Goal: Information Seeking & Learning: Compare options

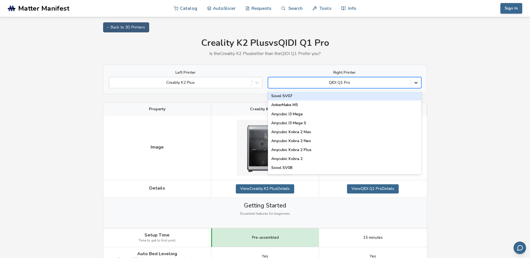
click at [415, 86] on div at bounding box center [416, 83] width 10 height 10
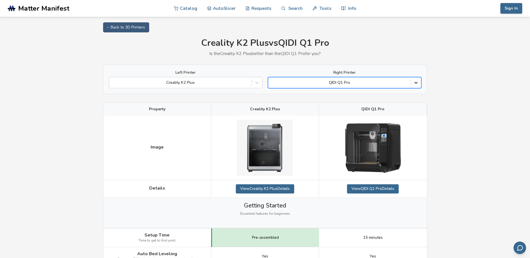
click at [415, 86] on div at bounding box center [416, 83] width 10 height 10
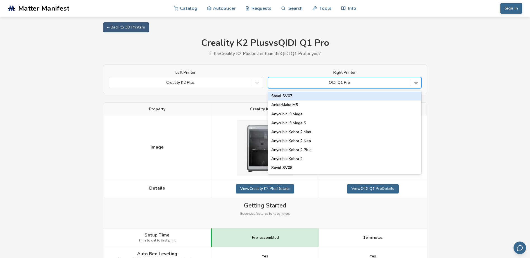
click at [414, 82] on icon at bounding box center [416, 83] width 6 height 6
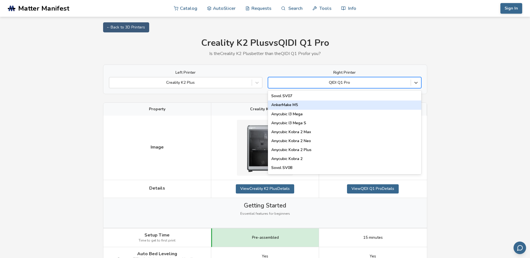
click at [406, 106] on div "AnkerMake M5" at bounding box center [344, 105] width 153 height 9
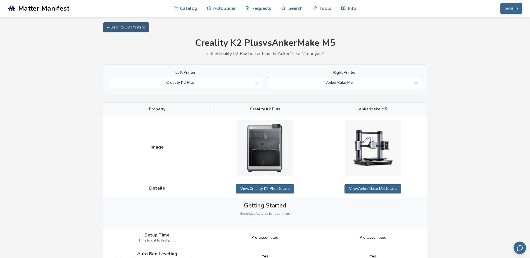
click at [414, 82] on icon at bounding box center [415, 83] width 3 height 2
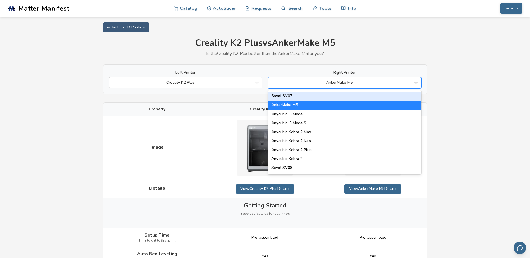
click at [293, 96] on div "Sovol SV07" at bounding box center [344, 96] width 153 height 9
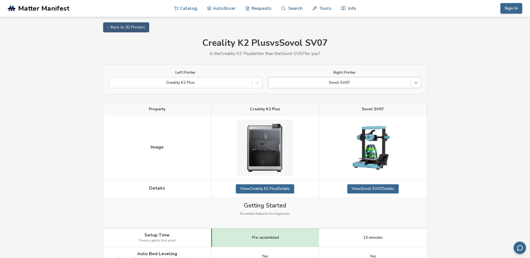
click at [416, 82] on icon at bounding box center [416, 83] width 6 height 6
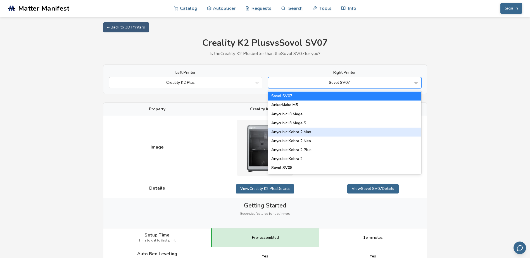
click at [321, 134] on div "Anycubic Kobra 2 Max" at bounding box center [344, 132] width 153 height 9
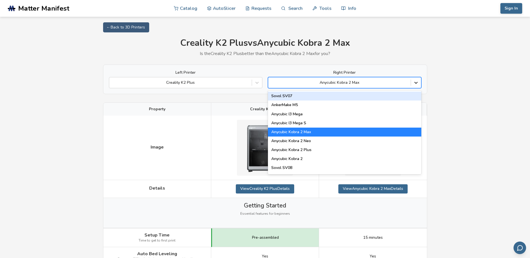
click at [417, 82] on icon at bounding box center [416, 83] width 6 height 6
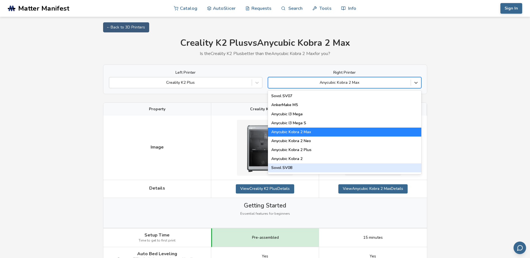
click at [309, 170] on div "Sovol SV08" at bounding box center [344, 167] width 153 height 9
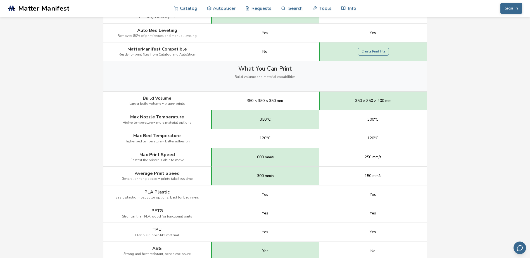
scroll to position [28, 0]
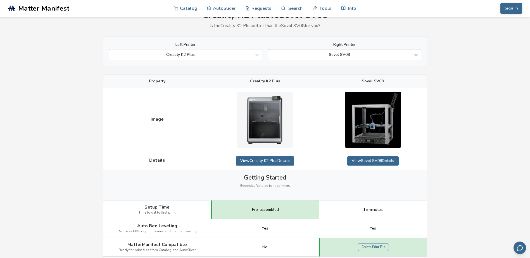
click at [418, 57] on icon at bounding box center [416, 55] width 6 height 6
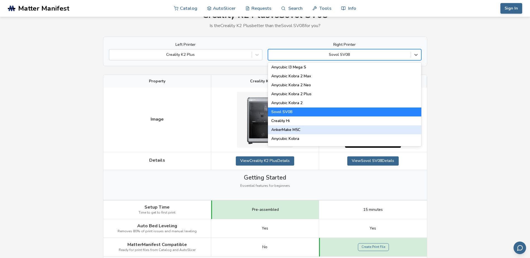
click at [395, 132] on div "AnkerMake M5C" at bounding box center [344, 129] width 153 height 9
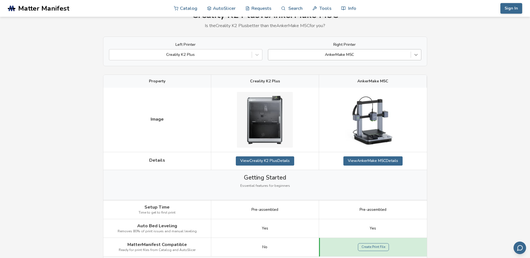
click at [420, 56] on div at bounding box center [416, 55] width 10 height 10
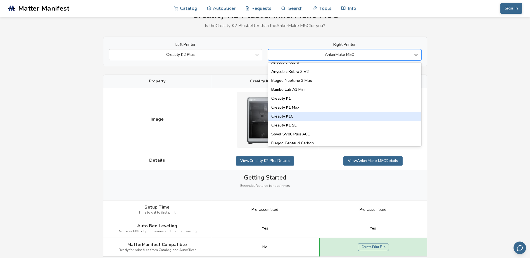
scroll to position [112, 0]
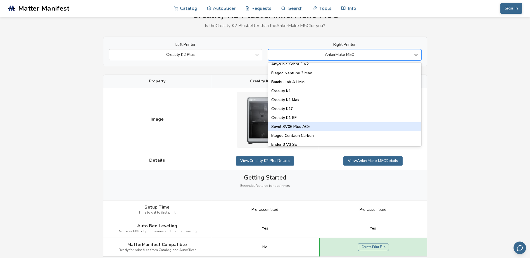
click at [339, 126] on div "Sovol SV06 Plus ACE" at bounding box center [344, 126] width 153 height 9
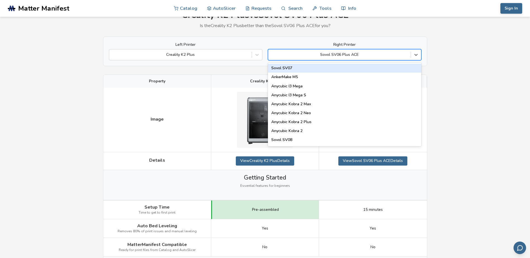
click at [390, 57] on div at bounding box center [339, 55] width 137 height 6
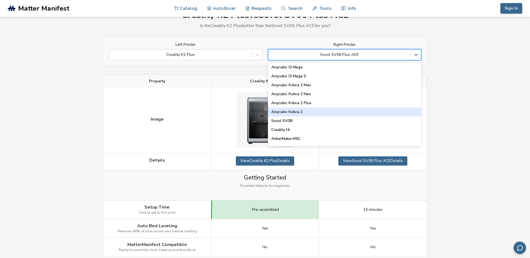
scroll to position [28, 0]
click at [300, 114] on div "Sovol SV08" at bounding box center [344, 112] width 153 height 9
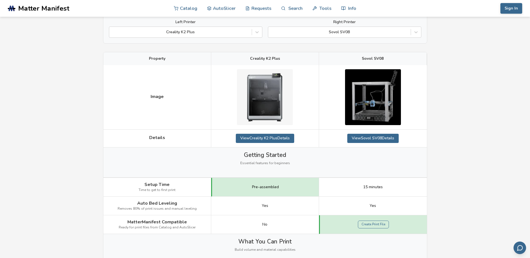
scroll to position [28, 0]
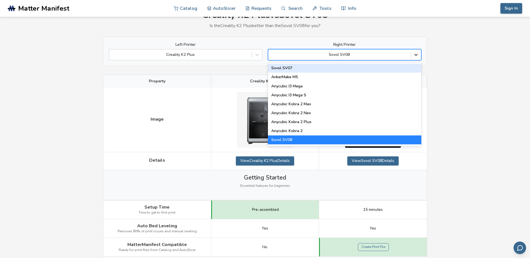
click at [421, 58] on div at bounding box center [416, 55] width 10 height 10
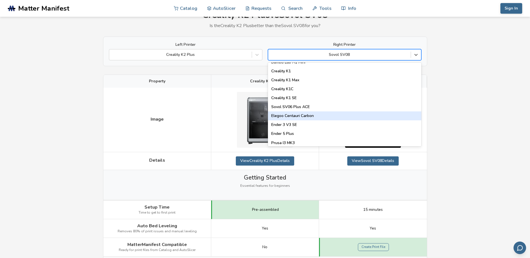
scroll to position [140, 0]
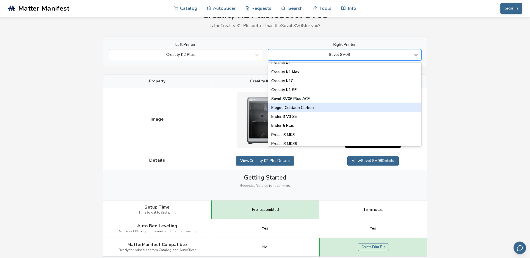
click at [381, 108] on div "Elegoo Centauri Carbon" at bounding box center [344, 107] width 153 height 9
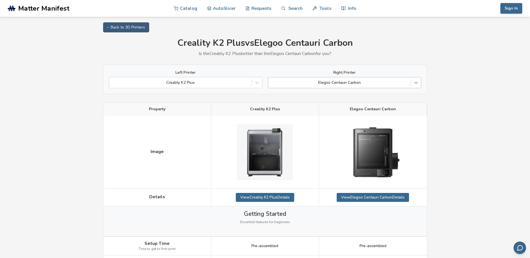
click at [414, 83] on icon at bounding box center [416, 83] width 6 height 6
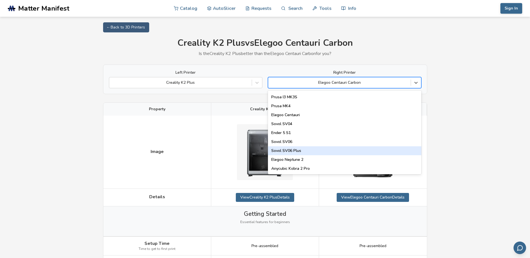
scroll to position [224, 0]
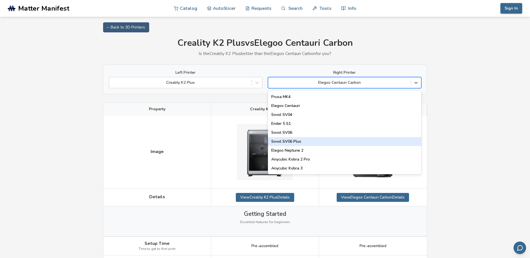
click at [406, 141] on div "Sovol SV06 Plus" at bounding box center [344, 141] width 153 height 9
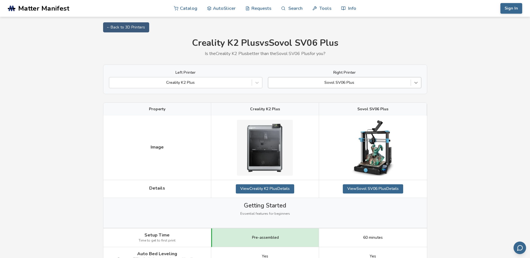
click at [420, 83] on div at bounding box center [416, 83] width 10 height 10
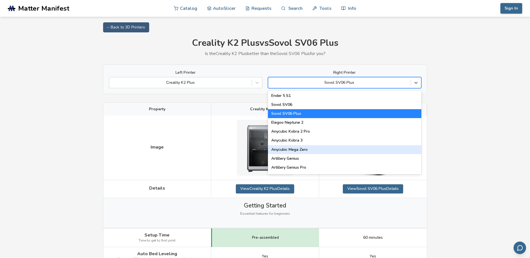
scroll to position [224, 0]
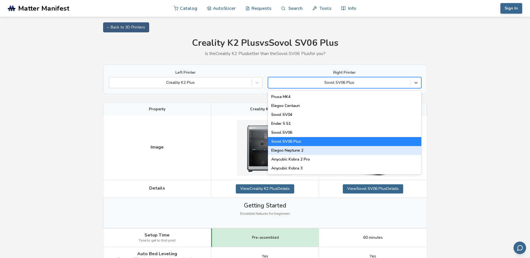
click at [348, 147] on div "Elegoo Neptune 2" at bounding box center [344, 150] width 153 height 9
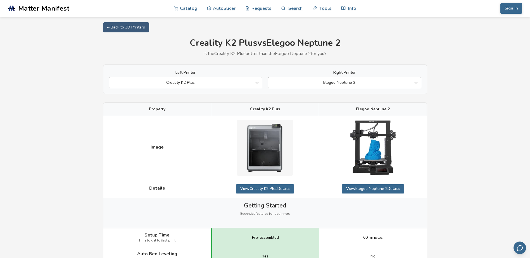
click at [388, 84] on div at bounding box center [339, 83] width 137 height 6
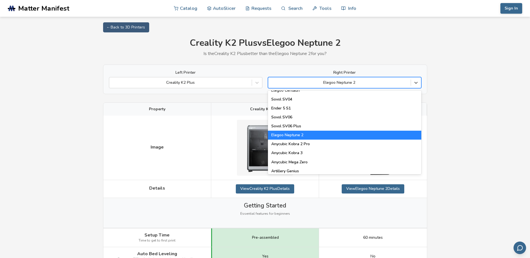
scroll to position [252, 0]
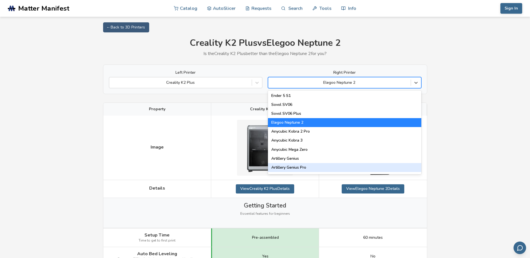
click at [332, 168] on div "Artillery Genius Pro" at bounding box center [344, 167] width 153 height 9
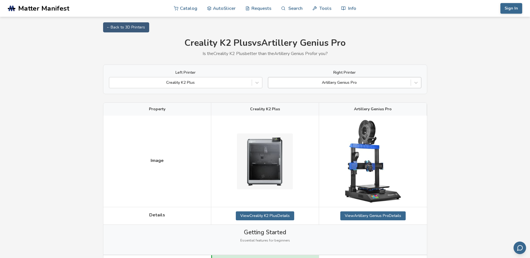
click at [402, 84] on div at bounding box center [339, 83] width 137 height 6
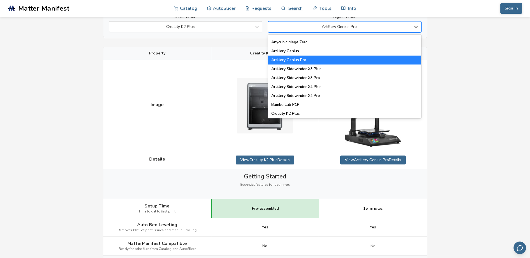
scroll to position [335, 0]
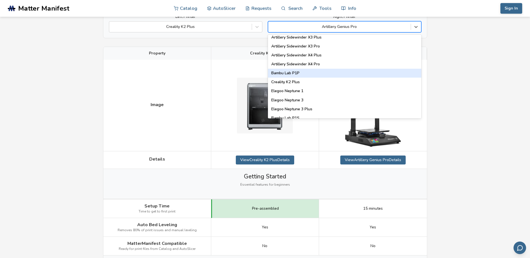
click at [331, 74] on div "Bambu Lab P1P" at bounding box center [344, 73] width 153 height 9
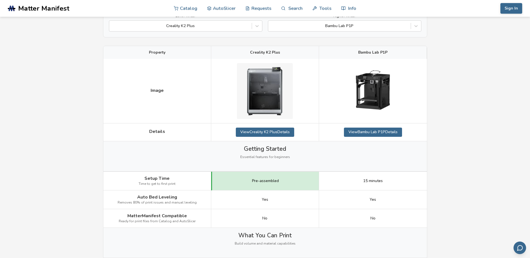
scroll to position [56, 0]
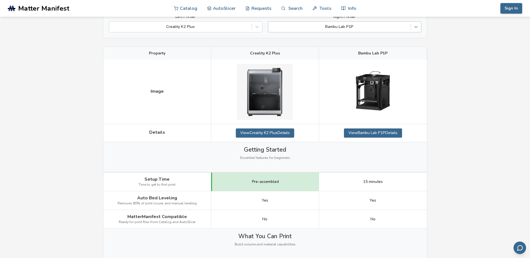
click at [416, 29] on icon at bounding box center [416, 27] width 6 height 6
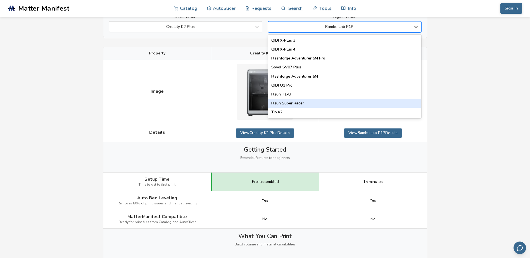
scroll to position [633, 0]
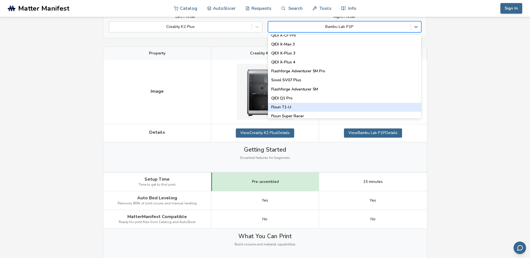
click at [290, 109] on div "Flsun T1-U" at bounding box center [344, 107] width 153 height 9
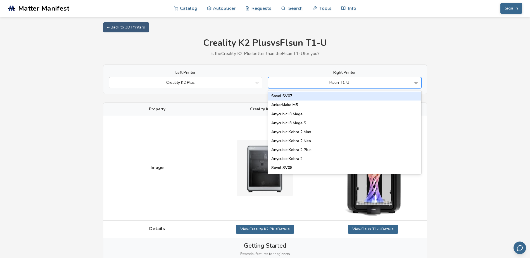
click at [414, 86] on icon at bounding box center [416, 83] width 6 height 6
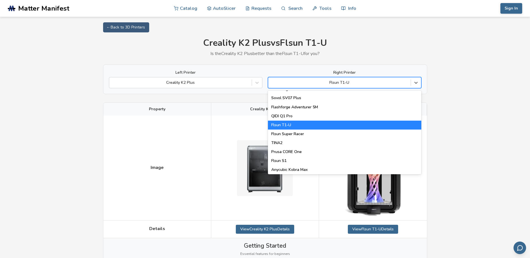
scroll to position [717, 0]
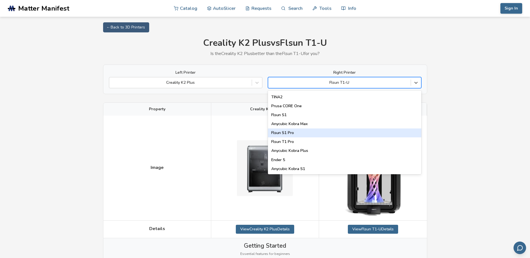
click at [290, 135] on div "Flsun S1 Pro" at bounding box center [344, 133] width 153 height 9
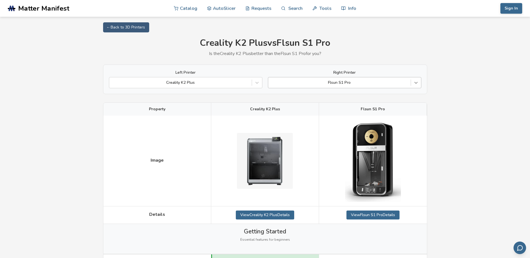
click at [416, 84] on icon at bounding box center [415, 83] width 3 height 2
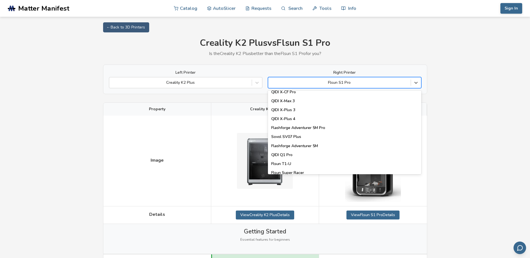
scroll to position [717, 0]
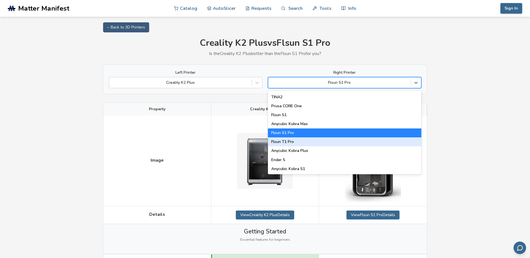
click at [291, 143] on div "Flsun T1 Pro" at bounding box center [344, 141] width 153 height 9
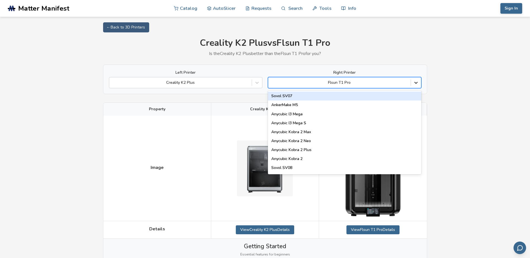
click at [420, 83] on div at bounding box center [416, 83] width 10 height 10
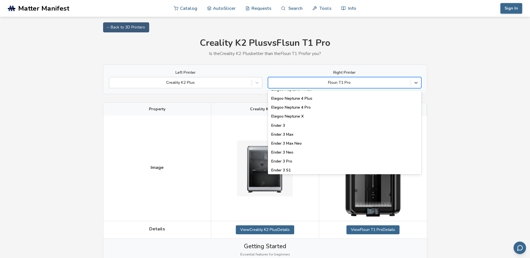
scroll to position [717, 0]
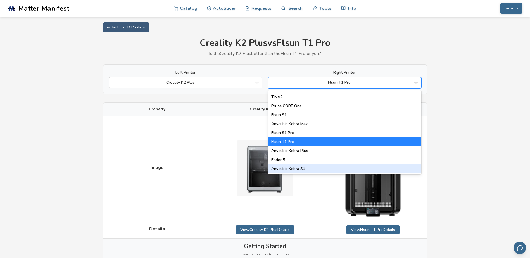
click at [299, 168] on div "Anycubic Kobra S1" at bounding box center [344, 169] width 153 height 9
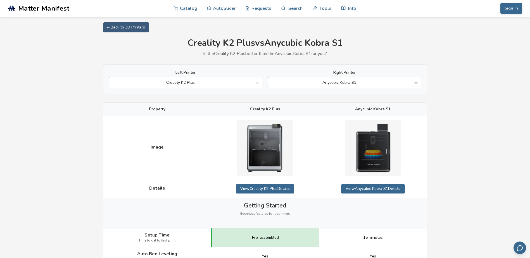
click at [419, 82] on div at bounding box center [416, 83] width 10 height 10
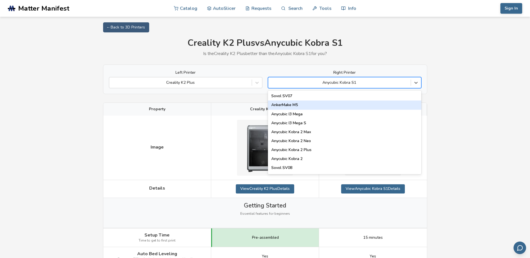
click at [293, 105] on div "AnkerMake M5" at bounding box center [344, 105] width 153 height 9
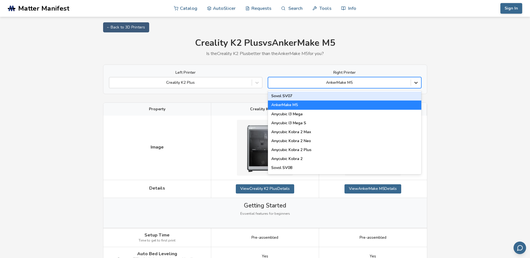
click at [414, 84] on icon at bounding box center [416, 83] width 6 height 6
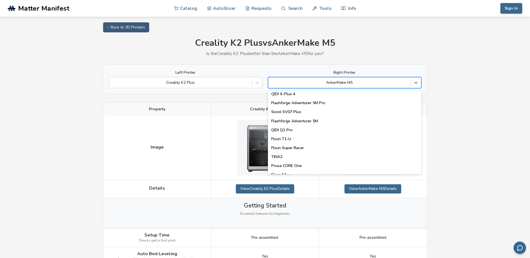
scroll to position [717, 0]
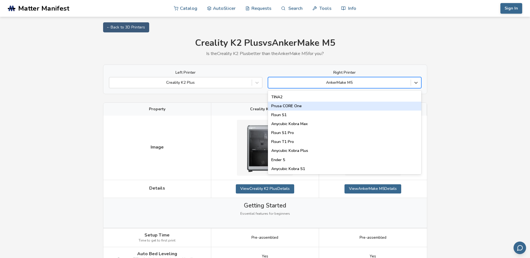
click at [307, 108] on div "Prusa CORE One" at bounding box center [344, 106] width 153 height 9
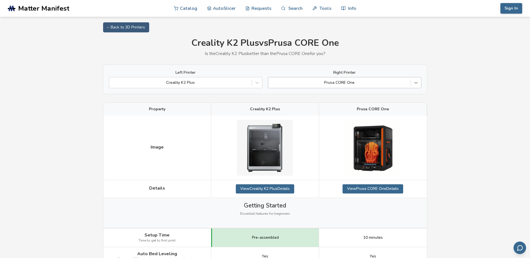
click at [417, 85] on icon at bounding box center [416, 83] width 6 height 6
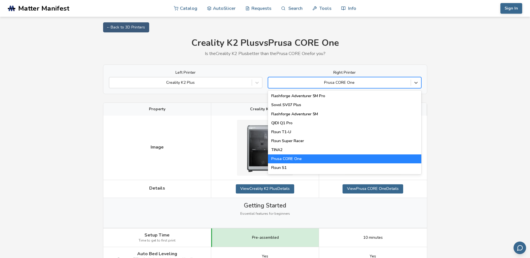
scroll to position [661, 0]
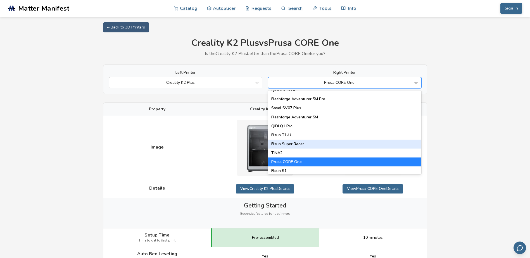
click at [296, 144] on div "Flsun Super Racer" at bounding box center [344, 144] width 153 height 9
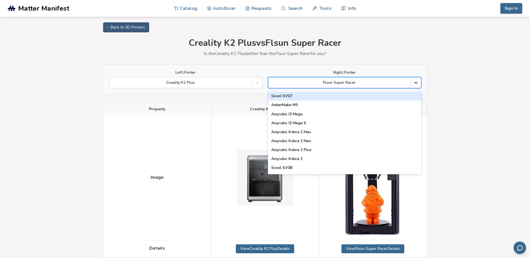
click at [418, 82] on icon at bounding box center [416, 83] width 6 height 6
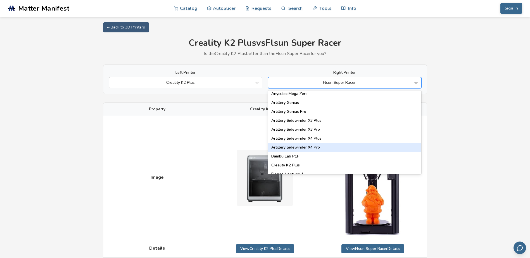
click at [377, 148] on div "Artillery Sidewinder X4 Pro" at bounding box center [344, 147] width 153 height 9
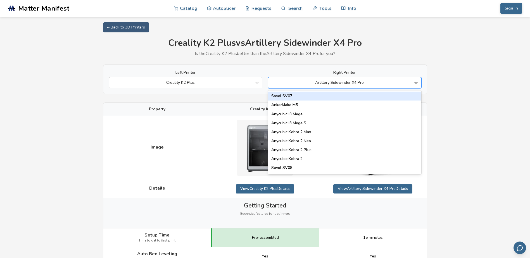
click at [416, 82] on icon at bounding box center [416, 83] width 6 height 6
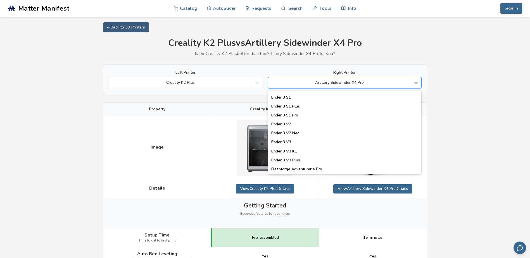
scroll to position [559, 0]
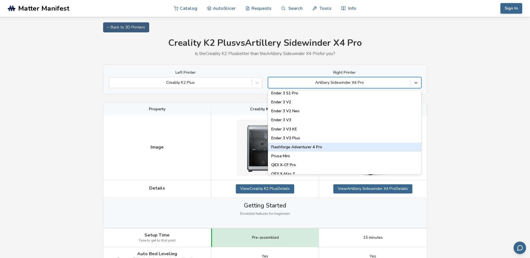
click at [324, 149] on div "Flashforge Adventurer 4 Pro" at bounding box center [344, 147] width 153 height 9
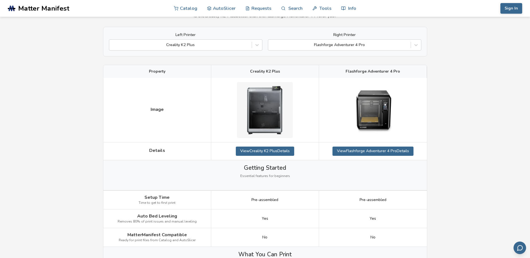
scroll to position [28, 0]
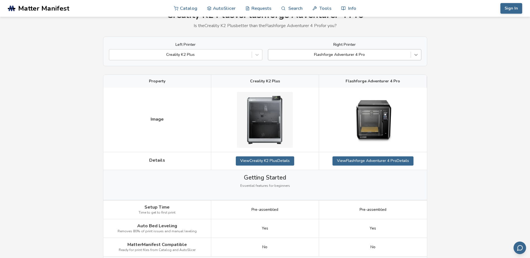
click at [417, 56] on icon at bounding box center [416, 55] width 6 height 6
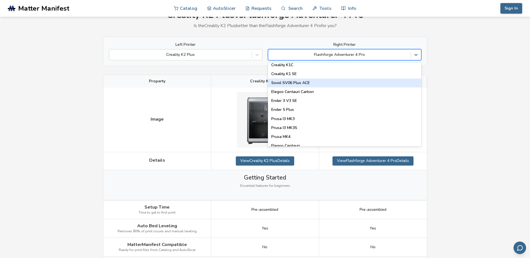
scroll to position [168, 0]
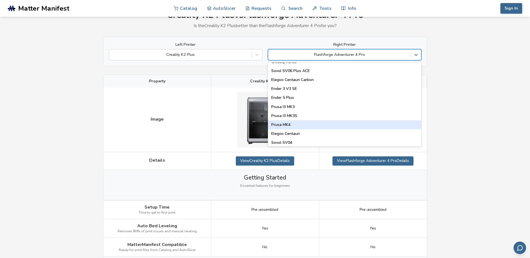
click at [295, 127] on div "Prusa MK4" at bounding box center [344, 124] width 153 height 9
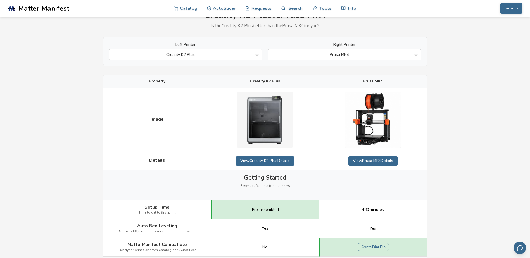
click at [361, 57] on div at bounding box center [339, 55] width 137 height 6
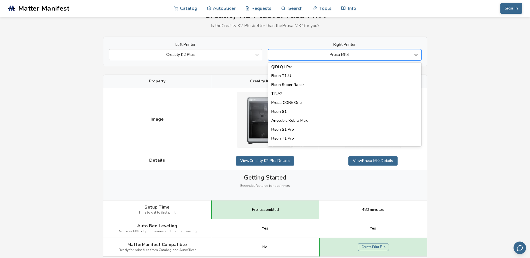
scroll to position [717, 0]
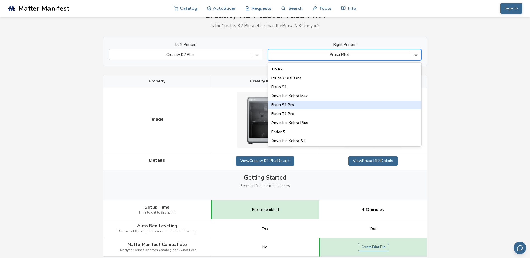
click at [278, 107] on div "Flsun S1 Pro" at bounding box center [344, 105] width 153 height 9
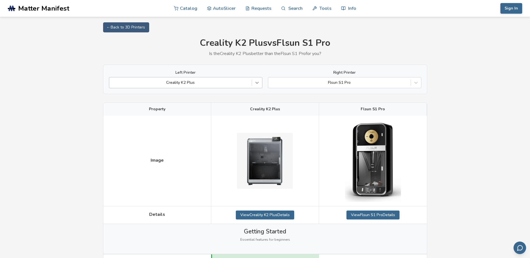
click at [260, 81] on div at bounding box center [257, 83] width 10 height 10
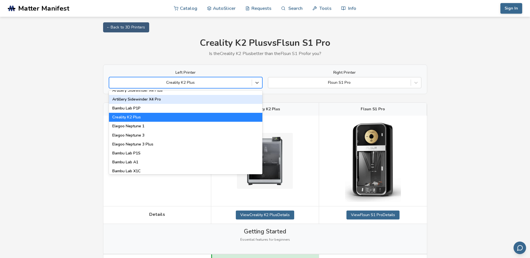
scroll to position [363, 0]
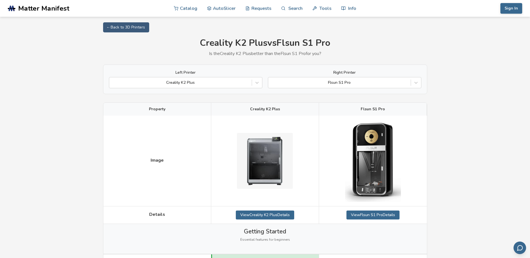
click at [134, 52] on p "Is the Creality K2 Plus better than the Flsun S1 Pro for you?" at bounding box center [265, 53] width 324 height 5
click at [121, 27] on link "← Back to 3D Printers" at bounding box center [126, 27] width 46 height 10
select select "**********"
